Goal: Task Accomplishment & Management: Use online tool/utility

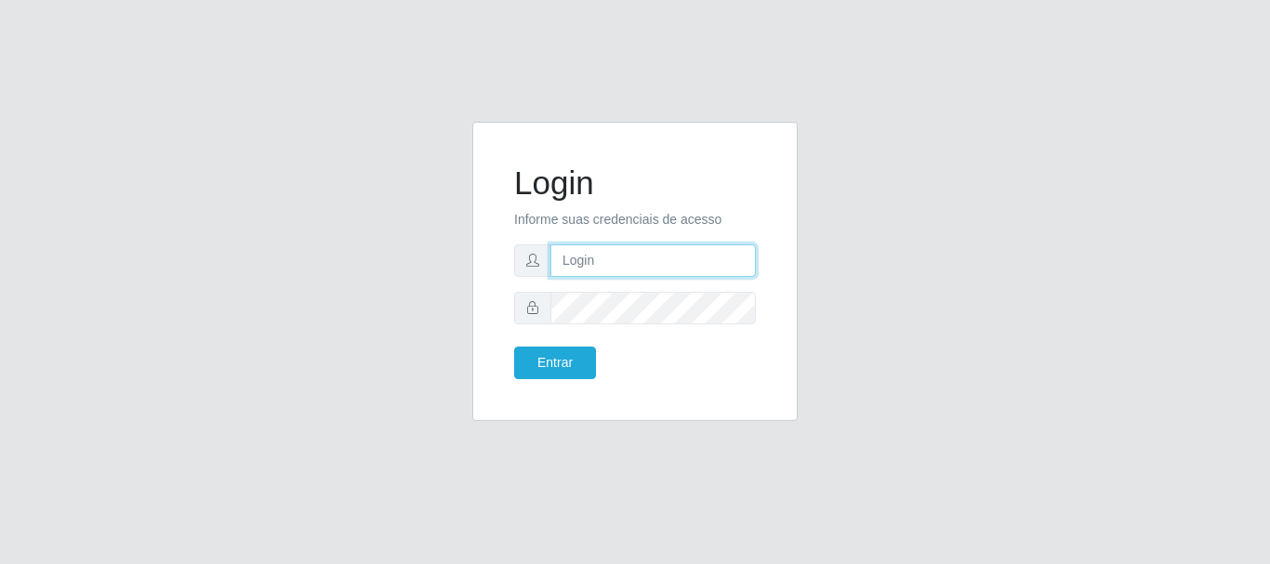
click at [653, 261] on input "text" at bounding box center [654, 261] width 206 height 33
type input "[EMAIL_ADDRESS][DOMAIN_NAME]"
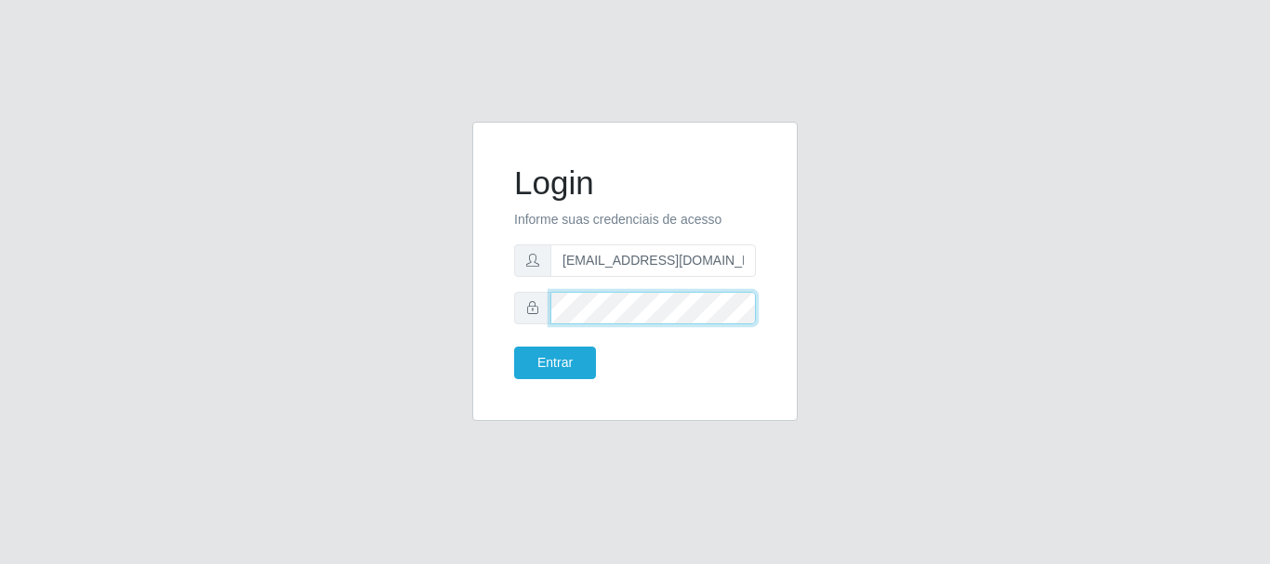
click at [514, 347] on button "Entrar" at bounding box center [555, 363] width 82 height 33
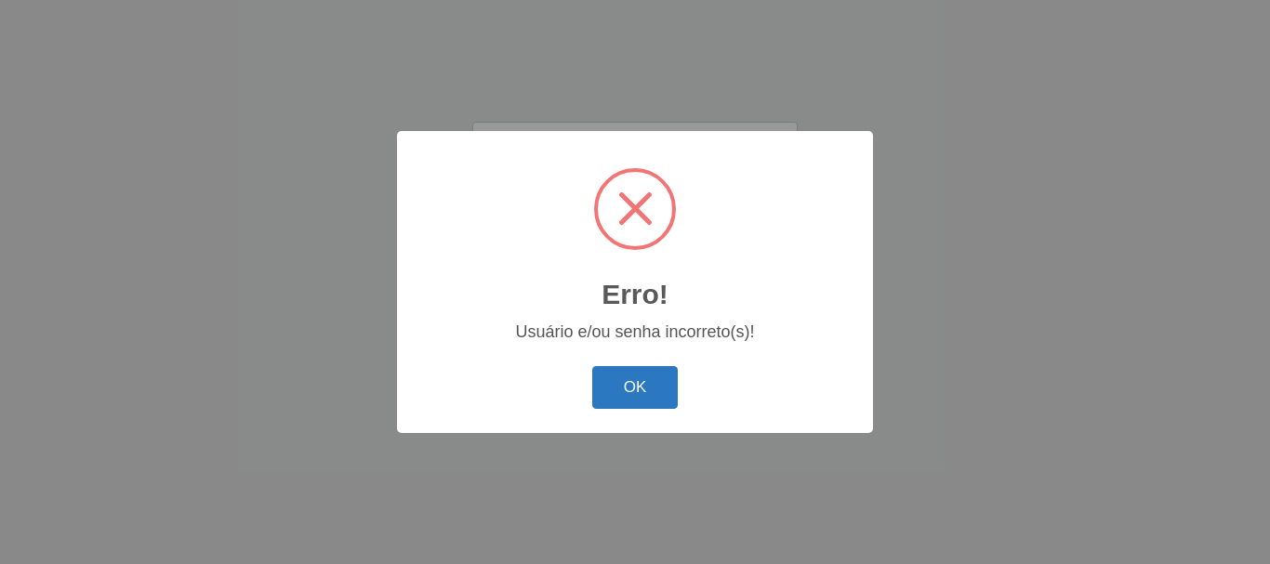
click at [657, 388] on button "OK" at bounding box center [635, 388] width 86 height 44
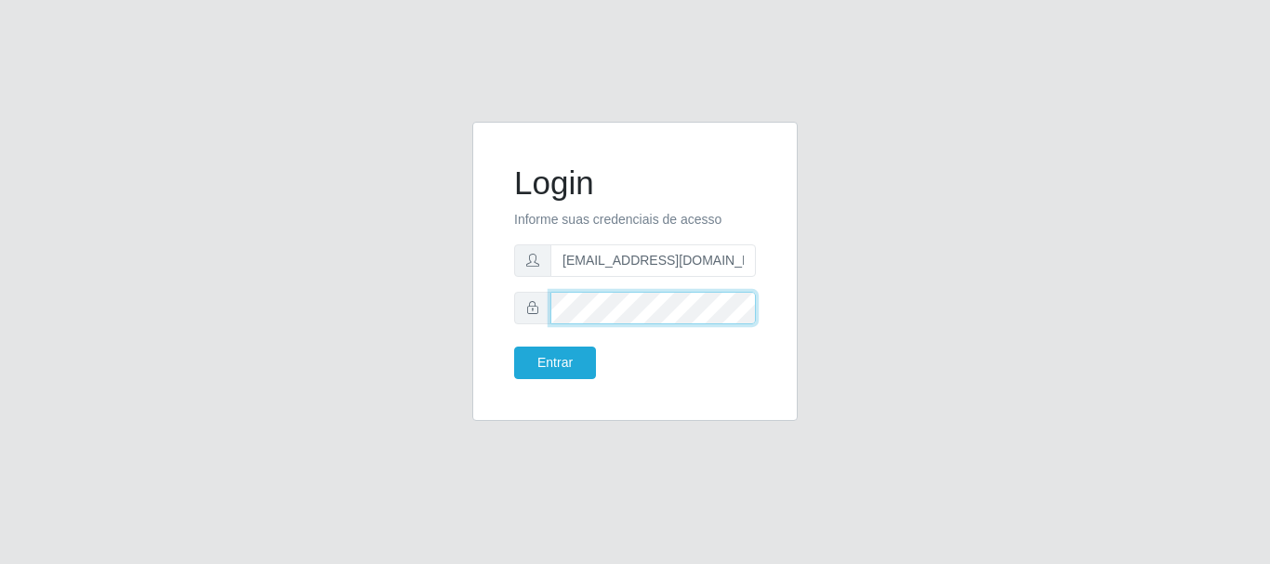
click at [514, 347] on button "Entrar" at bounding box center [555, 363] width 82 height 33
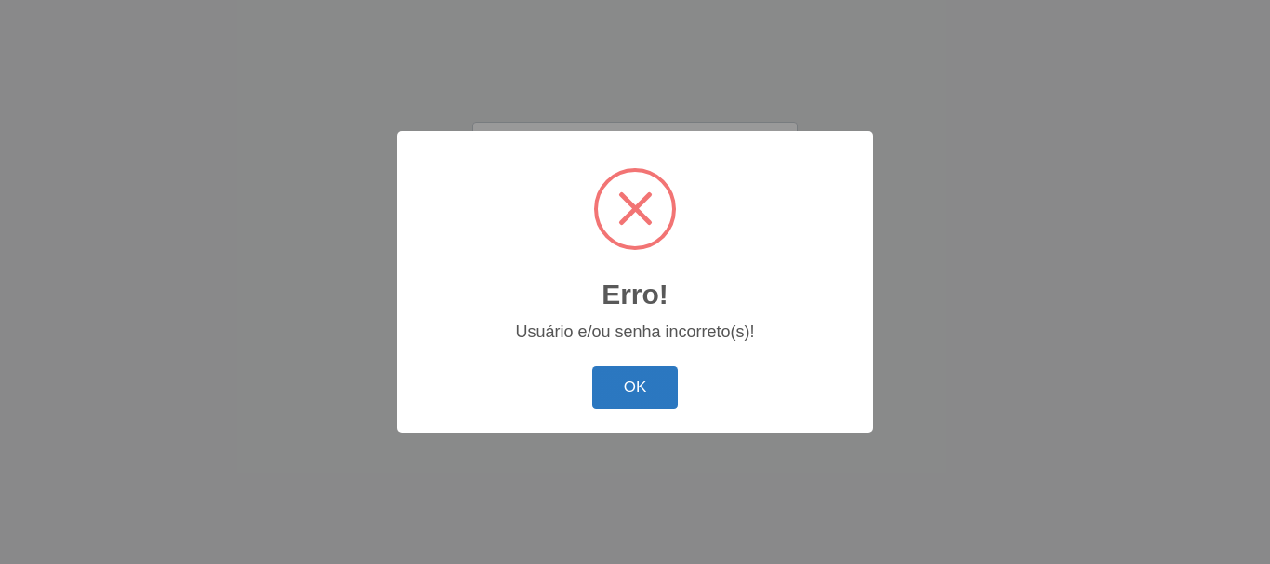
click at [633, 398] on button "OK" at bounding box center [635, 388] width 86 height 44
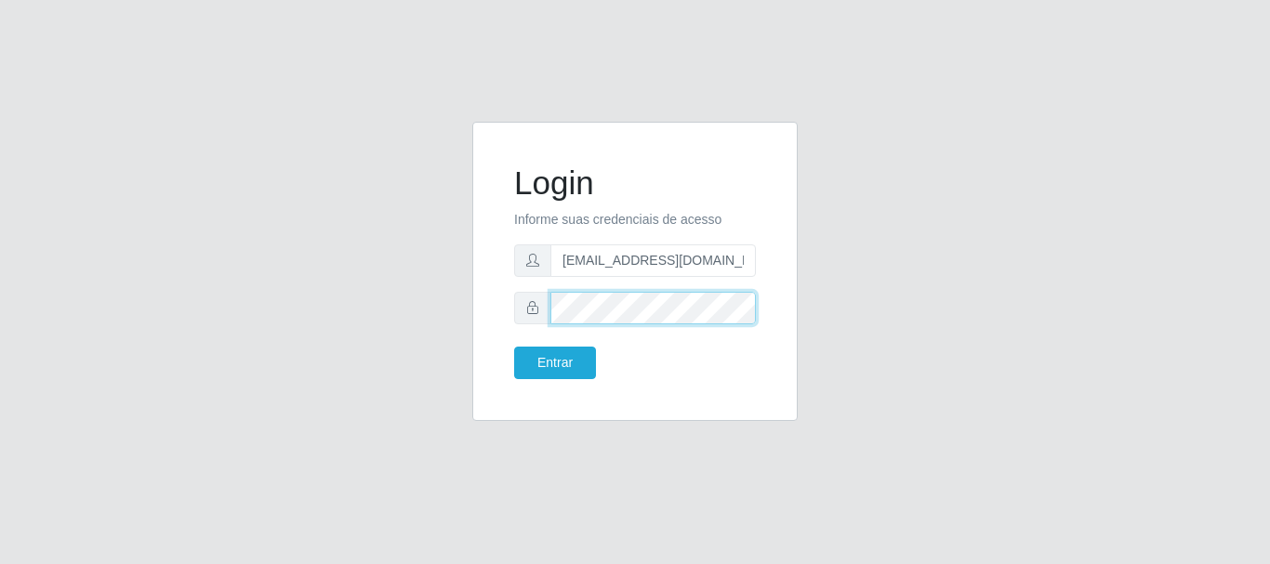
click at [514, 347] on button "Entrar" at bounding box center [555, 363] width 82 height 33
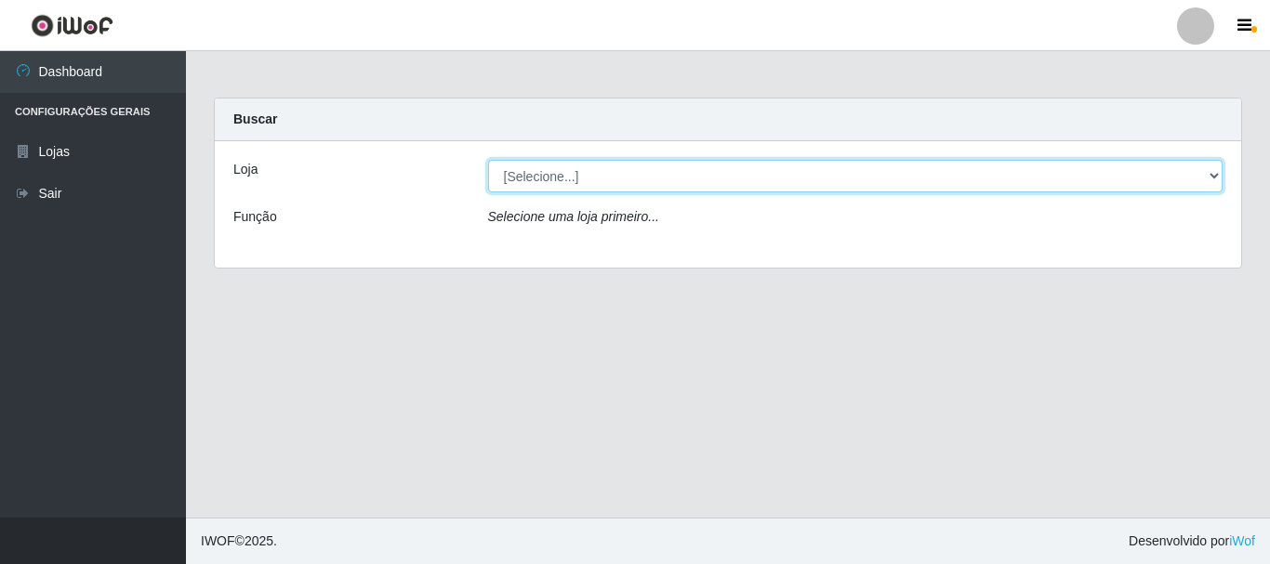
click at [623, 169] on select "[Selecione...] Queiroz Atacadão - [GEOGRAPHIC_DATA]" at bounding box center [856, 176] width 736 height 33
select select "464"
click at [488, 160] on select "[Selecione...] Queiroz Atacadão - [GEOGRAPHIC_DATA]" at bounding box center [856, 176] width 736 height 33
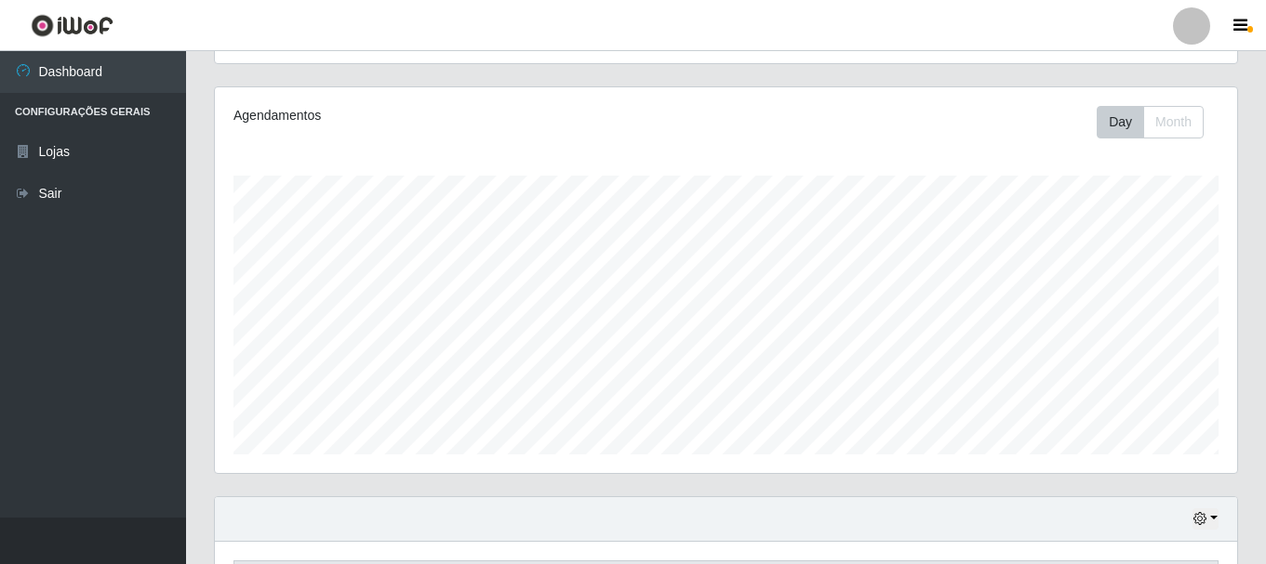
scroll to position [143, 0]
